Goal: Information Seeking & Learning: Learn about a topic

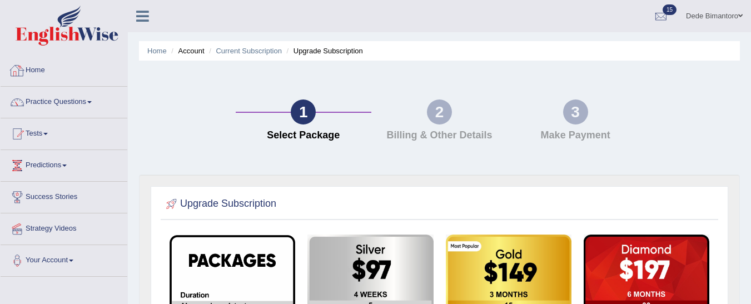
click at [45, 72] on link "Home" at bounding box center [64, 69] width 127 height 28
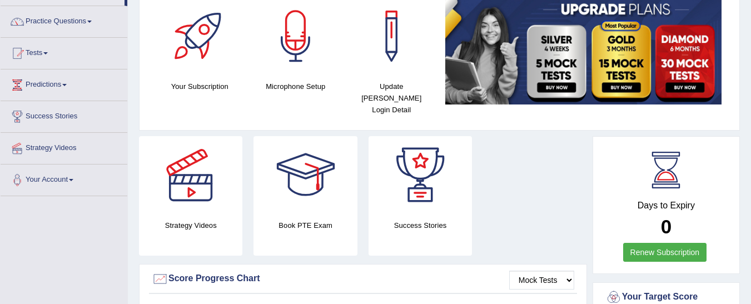
scroll to position [56, 0]
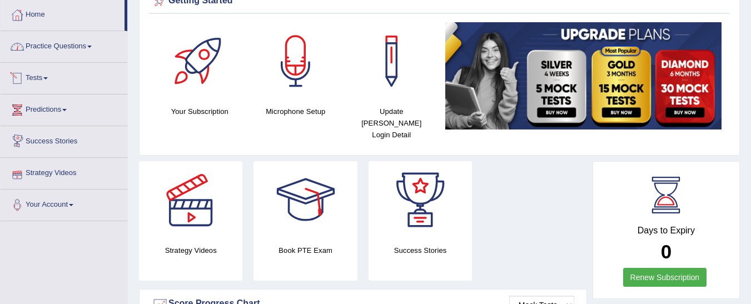
click at [85, 54] on link "Practice Questions" at bounding box center [64, 45] width 127 height 28
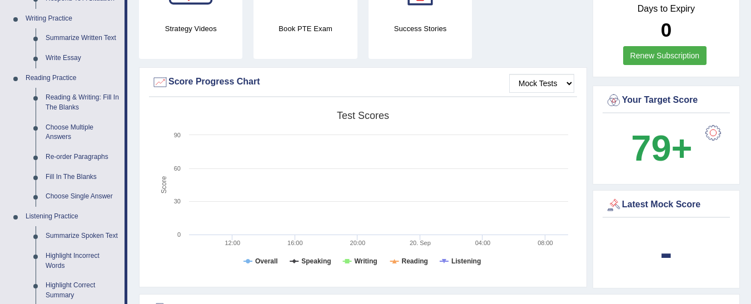
scroll to position [278, 0]
click at [531, 73] on select "Mock Tests" at bounding box center [542, 82] width 65 height 19
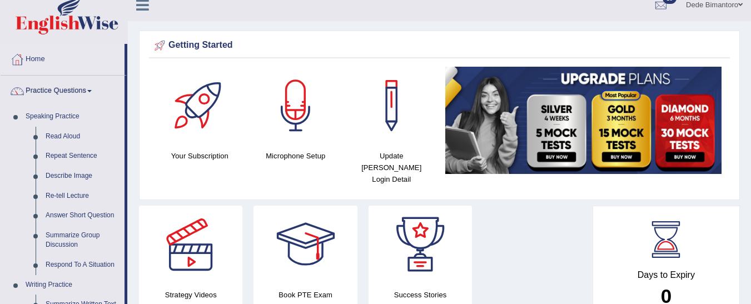
scroll to position [0, 0]
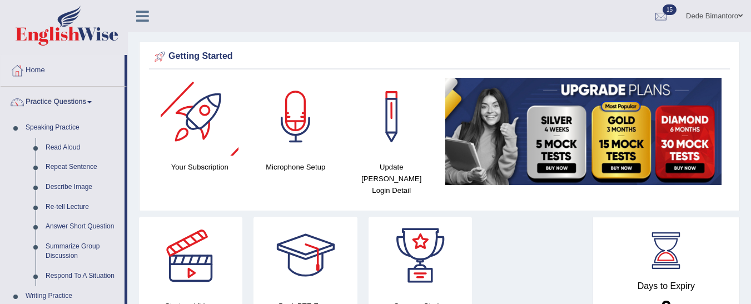
click at [195, 122] on div at bounding box center [200, 117] width 78 height 78
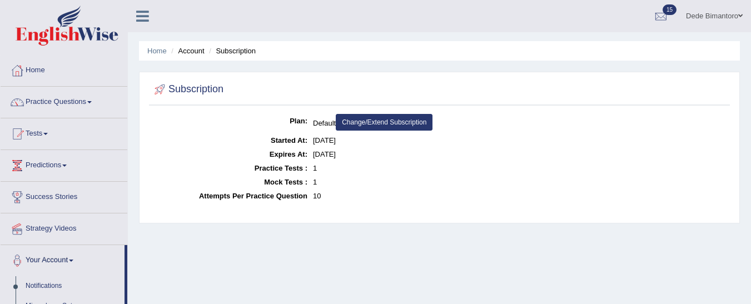
click at [372, 122] on link "Change/Extend Subscription" at bounding box center [384, 122] width 97 height 17
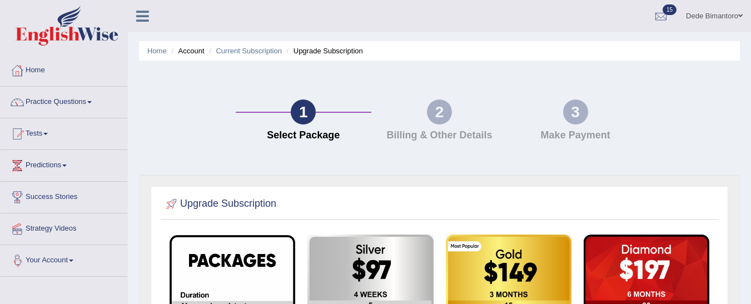
click at [76, 256] on link "Your Account" at bounding box center [64, 259] width 127 height 28
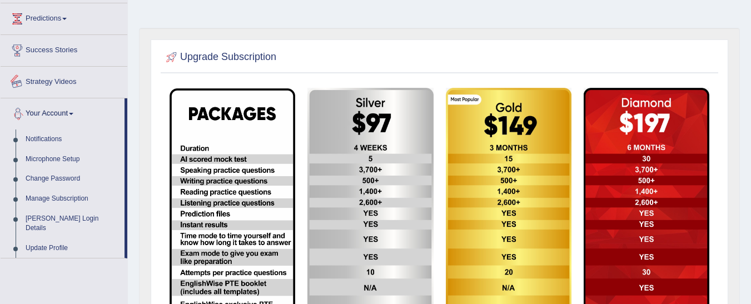
scroll to position [167, 0]
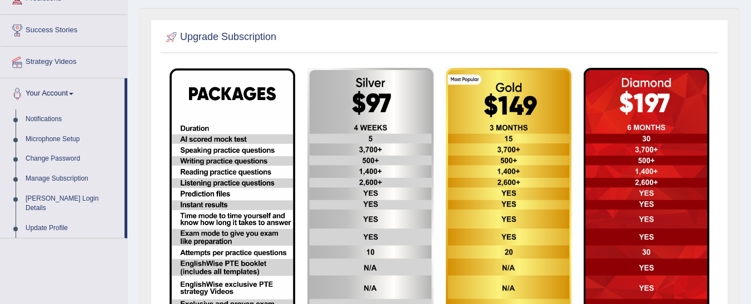
click at [72, 95] on link "Your Account" at bounding box center [63, 92] width 124 height 28
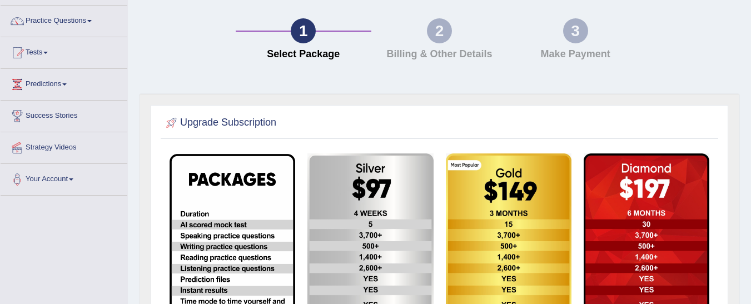
scroll to position [0, 0]
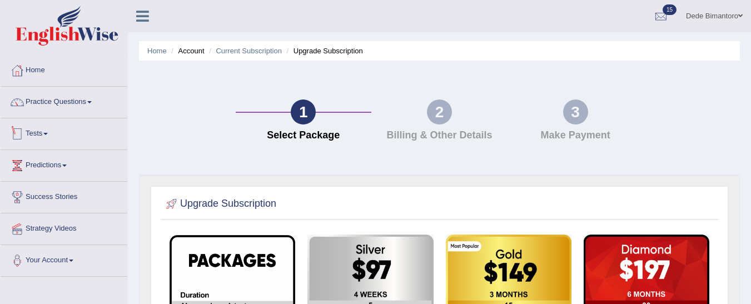
click at [42, 134] on link "Tests" at bounding box center [64, 132] width 127 height 28
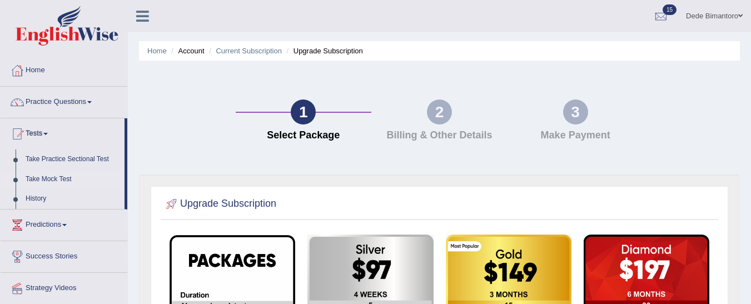
click at [42, 178] on link "Take Mock Test" at bounding box center [73, 180] width 104 height 20
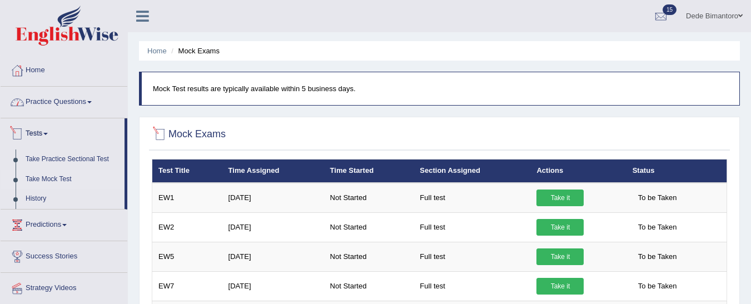
click at [60, 100] on link "Practice Questions" at bounding box center [64, 101] width 127 height 28
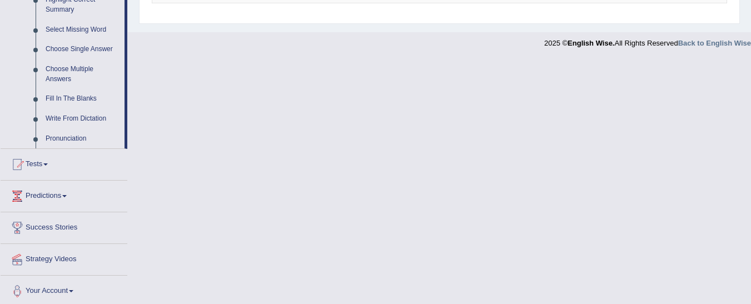
scroll to position [567, 0]
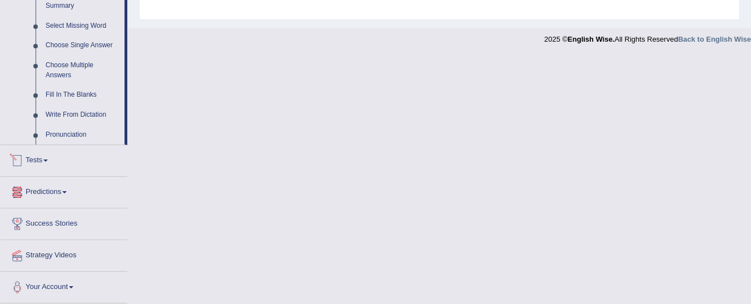
click at [61, 193] on link "Predictions" at bounding box center [64, 191] width 127 height 28
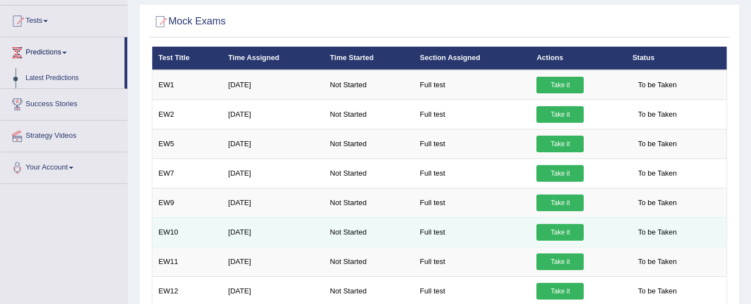
scroll to position [0, 0]
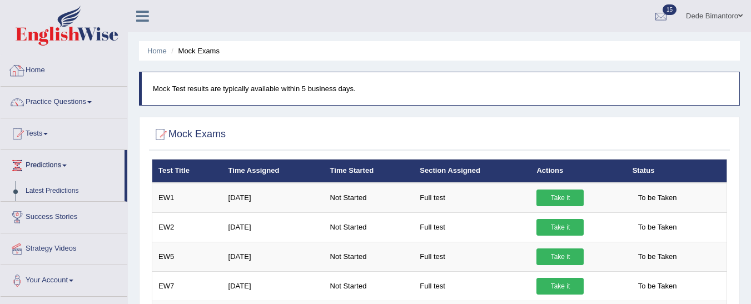
click at [35, 66] on link "Home" at bounding box center [64, 69] width 127 height 28
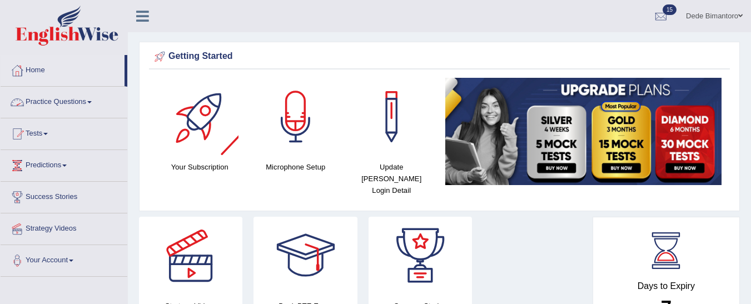
click at [77, 99] on link "Practice Questions" at bounding box center [64, 101] width 127 height 28
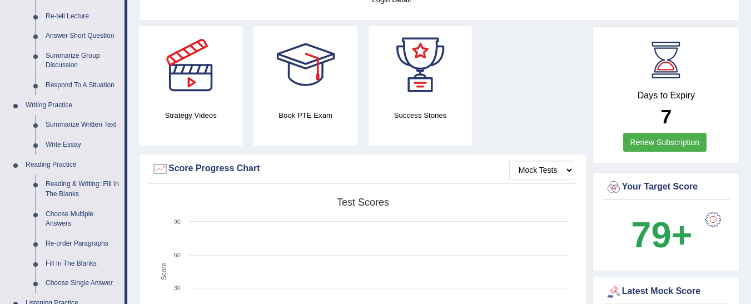
scroll to position [167, 0]
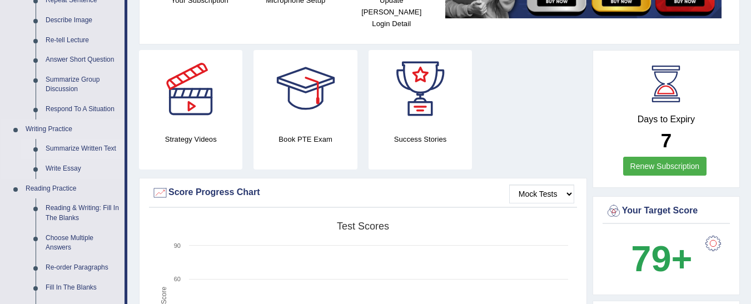
click at [87, 150] on link "Summarize Written Text" at bounding box center [83, 149] width 84 height 20
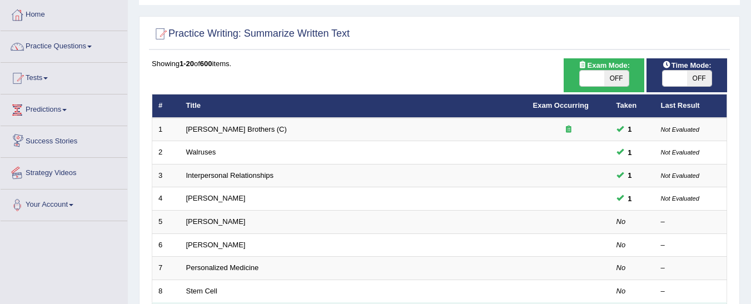
scroll to position [111, 0]
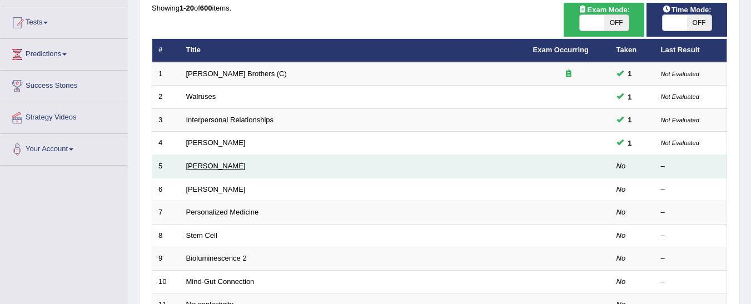
click at [215, 166] on link "[PERSON_NAME]" at bounding box center [216, 166] width 60 height 8
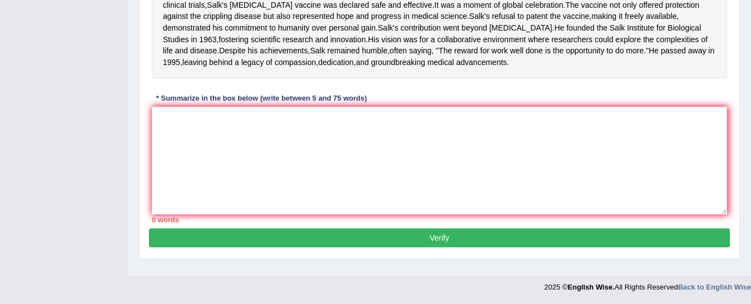
scroll to position [328, 0]
